Goal: Information Seeking & Learning: Find specific fact

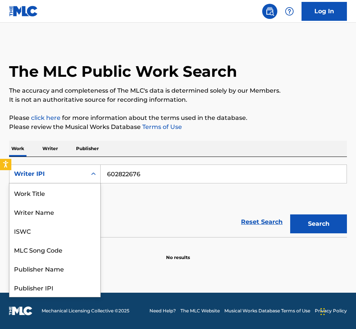
click at [55, 180] on div "Writer IPI" at bounding box center [47, 174] width 77 height 14
click at [39, 197] on div "Work Title" at bounding box center [54, 193] width 91 height 19
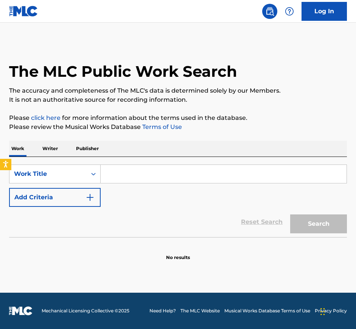
click at [114, 179] on input "Search Form" at bounding box center [224, 174] width 246 height 18
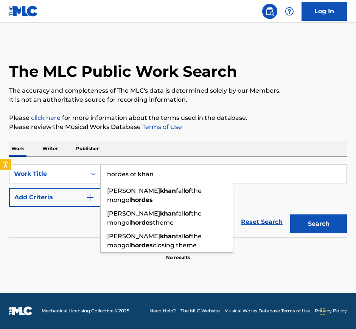
type input "hordes of khan"
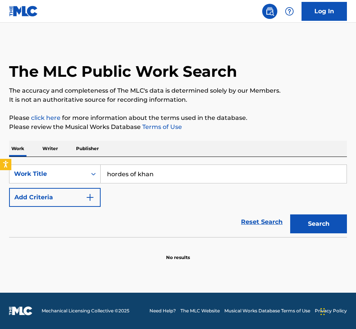
click at [67, 192] on button "Add Criteria" at bounding box center [55, 197] width 92 height 19
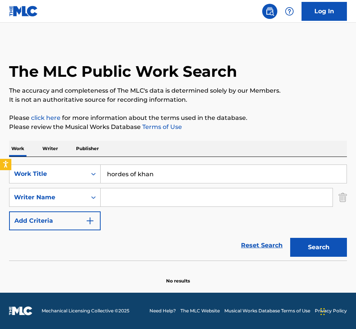
click at [125, 200] on input "Search Form" at bounding box center [217, 198] width 232 height 18
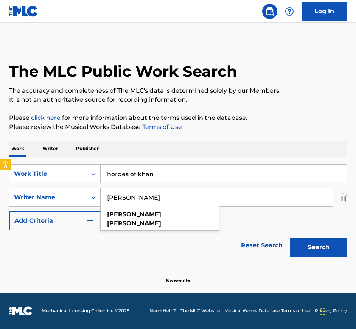
type input "[PERSON_NAME]"
click at [290, 238] on button "Search" at bounding box center [318, 247] width 57 height 19
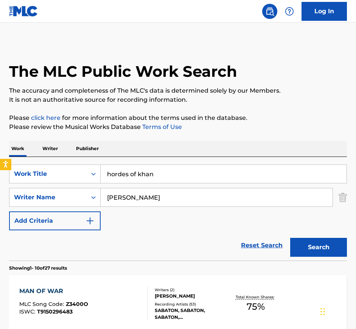
click at [339, 200] on img "Search Form" at bounding box center [343, 197] width 8 height 19
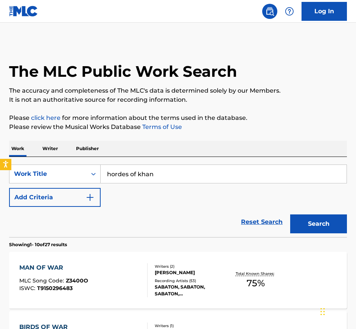
click at [326, 220] on button "Search" at bounding box center [318, 224] width 57 height 19
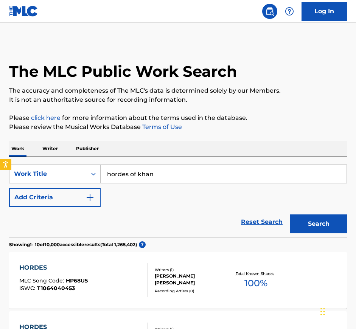
click at [60, 200] on button "Add Criteria" at bounding box center [55, 197] width 92 height 19
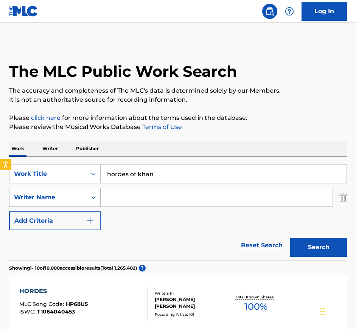
click at [90, 195] on icon "Search Form" at bounding box center [94, 198] width 8 height 8
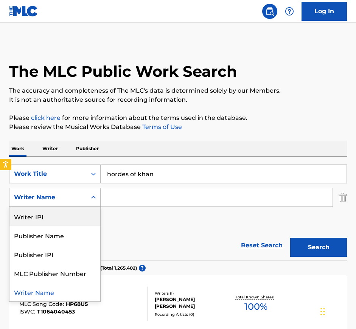
click at [49, 220] on div "Writer IPI" at bounding box center [54, 216] width 91 height 19
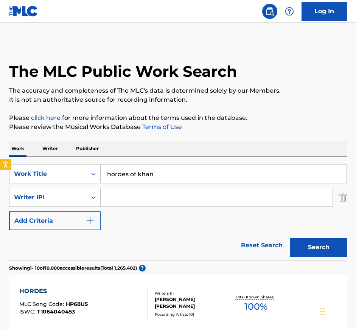
click at [165, 201] on input "Search Form" at bounding box center [217, 198] width 232 height 18
paste input "466161060"
type input "466161060"
click at [319, 238] on button "Search" at bounding box center [318, 247] width 57 height 19
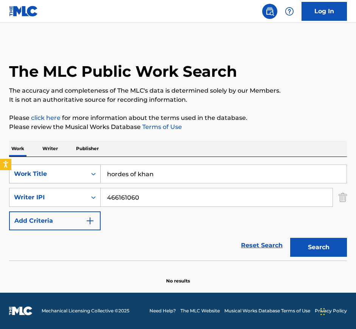
click at [84, 167] on div "Work Title" at bounding box center [47, 174] width 77 height 14
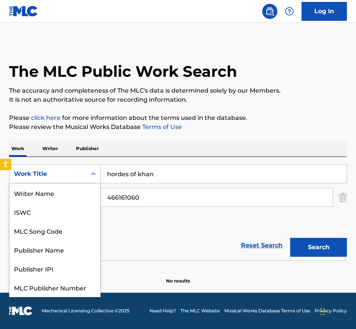
scroll to position [19, 0]
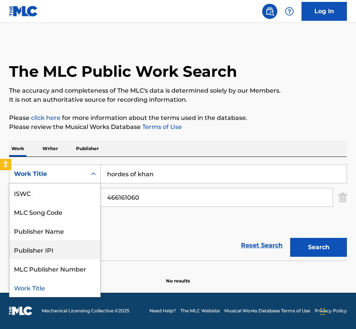
click at [58, 245] on div "Publisher IPI" at bounding box center [54, 249] width 91 height 19
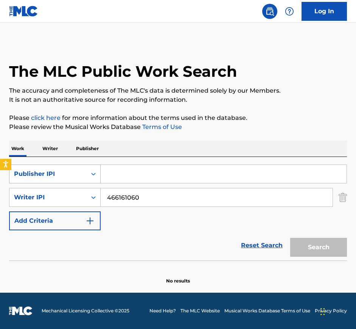
click at [90, 176] on icon "Search Form" at bounding box center [94, 174] width 8 height 8
click at [231, 207] on div "SearchWithCriteria7f9ed1c2-79a6-46f9-a320-943f43d0f03f Publisher IPI SearchWith…" at bounding box center [178, 198] width 338 height 66
click at [84, 178] on div "Publisher IPI" at bounding box center [47, 174] width 77 height 14
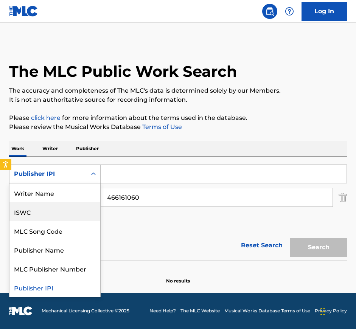
scroll to position [0, 0]
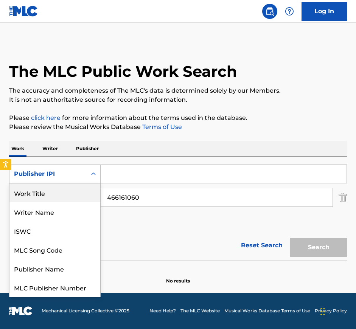
click at [56, 187] on div "Work Title" at bounding box center [54, 193] width 91 height 19
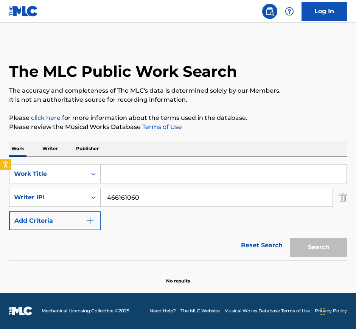
click at [111, 177] on input "Search Form" at bounding box center [224, 174] width 246 height 18
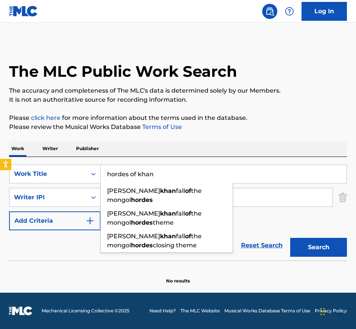
type input "hordes of khan"
click at [290, 238] on button "Search" at bounding box center [318, 247] width 57 height 19
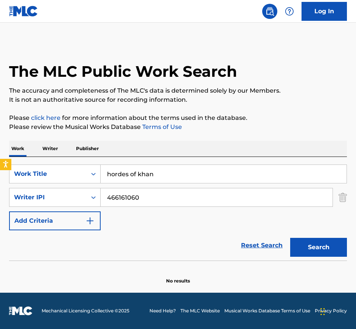
click at [339, 197] on img "Search Form" at bounding box center [343, 197] width 8 height 19
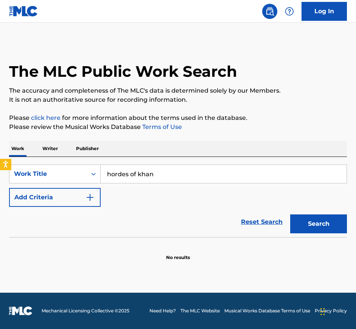
click at [298, 215] on button "Search" at bounding box center [318, 224] width 57 height 19
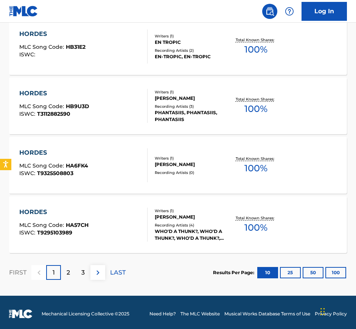
scroll to position [594, 0]
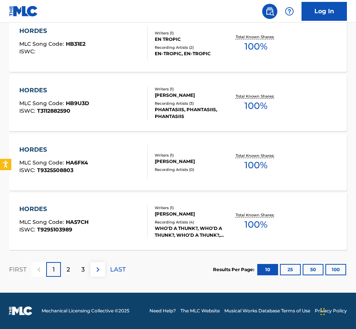
click at [72, 267] on div "2" at bounding box center [68, 269] width 15 height 15
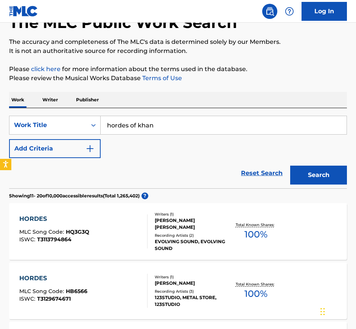
scroll to position [0, 0]
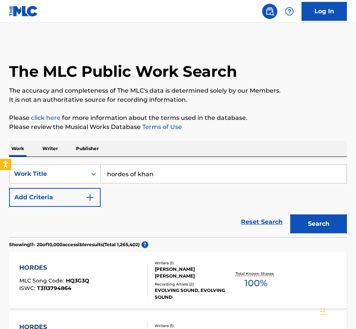
click at [90, 195] on img "Search Form" at bounding box center [90, 197] width 9 height 9
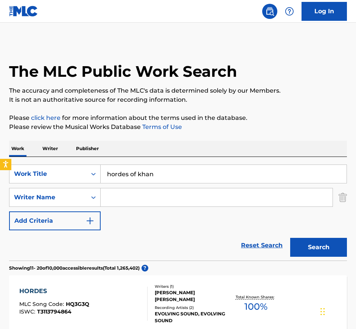
click at [148, 200] on input "Search Form" at bounding box center [217, 198] width 232 height 18
type input "par [PERSON_NAME]"
click at [290, 238] on button "Search" at bounding box center [318, 247] width 57 height 19
